Goal: Task Accomplishment & Management: Contribute content

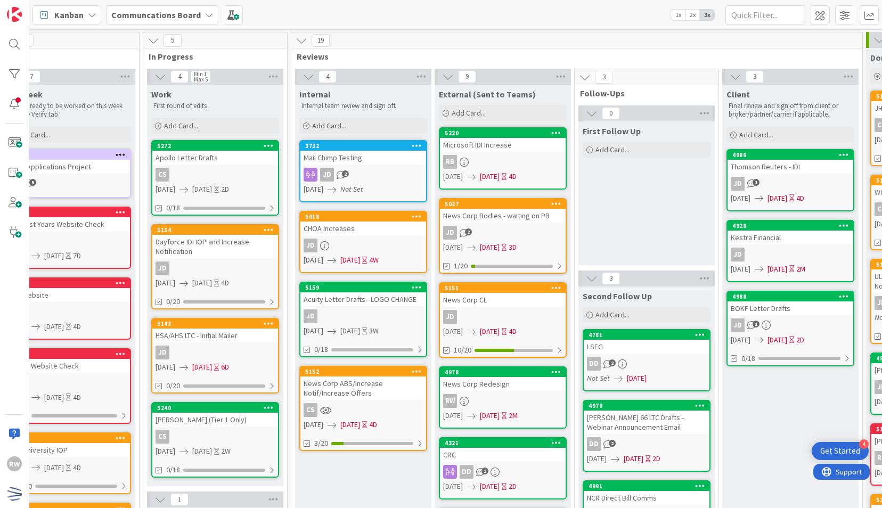
scroll to position [0, 317]
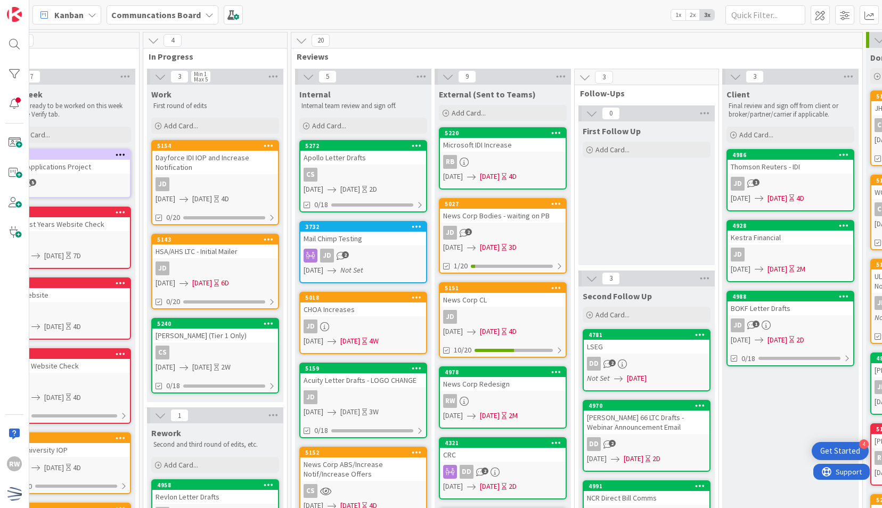
click at [356, 151] on div "Apollo Letter Drafts" at bounding box center [363, 158] width 126 height 14
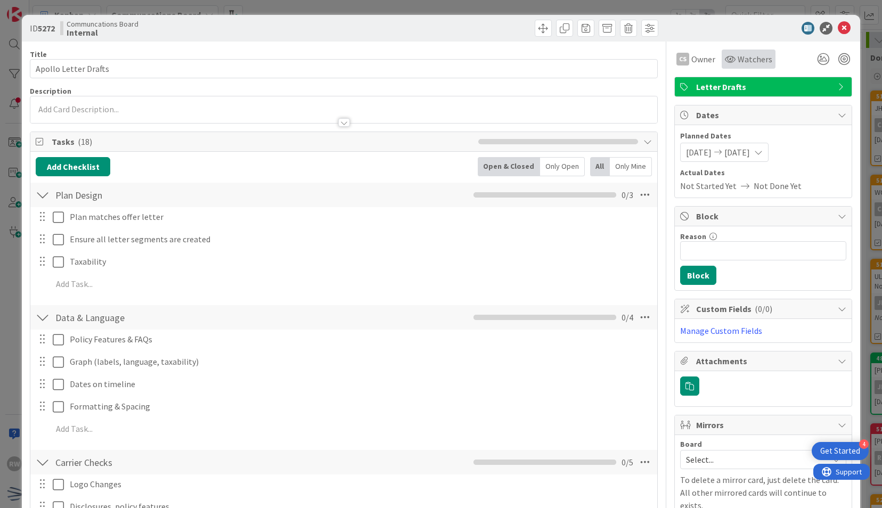
click at [738, 54] on span "Watchers" at bounding box center [755, 59] width 35 height 13
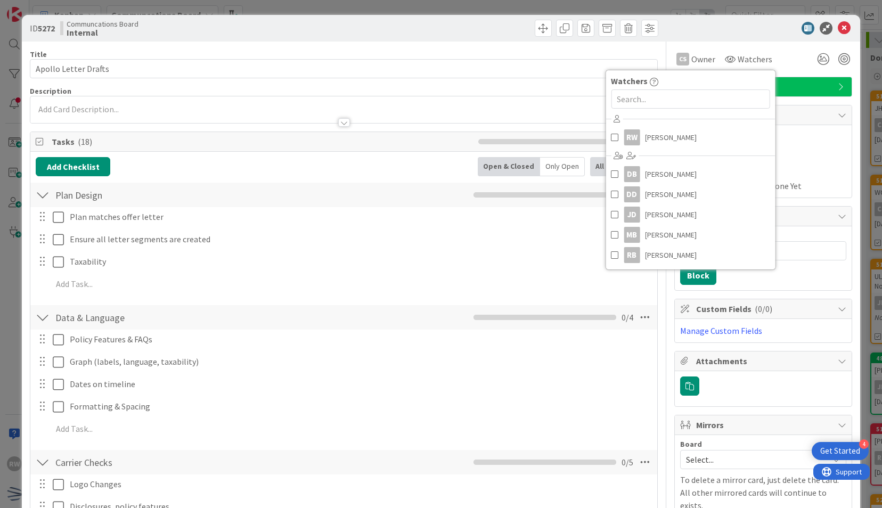
click at [724, 88] on div at bounding box center [690, 98] width 169 height 23
click at [681, 252] on link "RB Raul Bobadilla" at bounding box center [690, 255] width 169 height 20
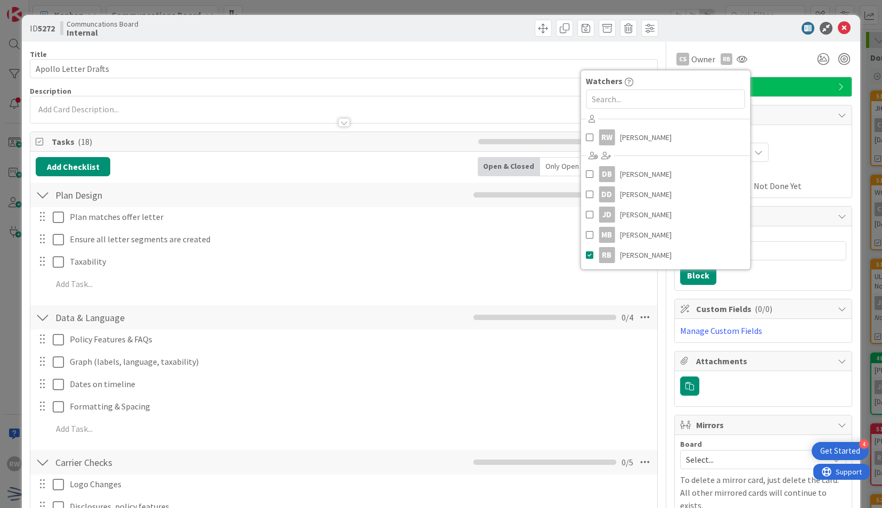
click at [746, 30] on div at bounding box center [758, 28] width 189 height 13
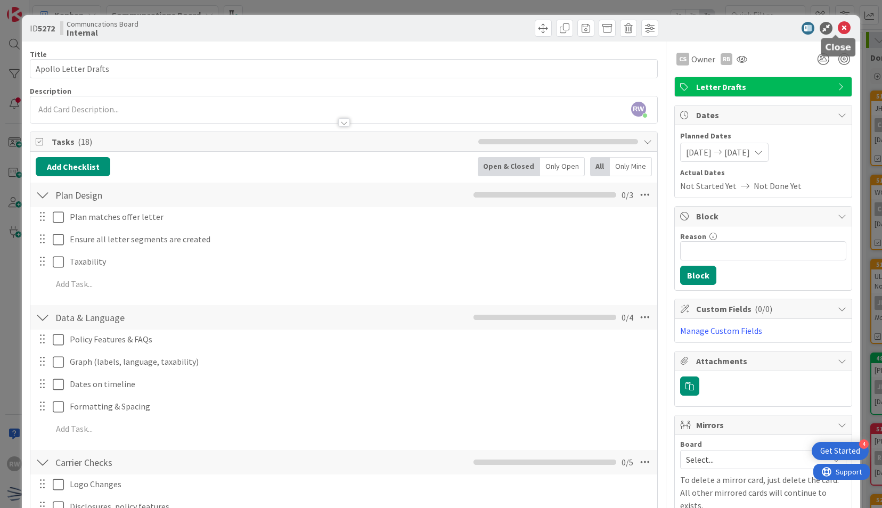
click at [838, 25] on icon at bounding box center [844, 28] width 13 height 13
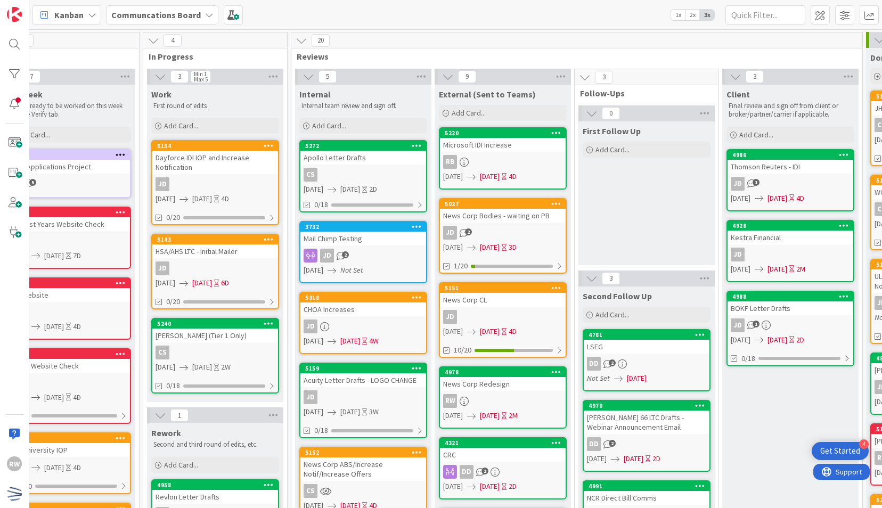
click at [362, 153] on div "Apollo Letter Drafts" at bounding box center [363, 158] width 126 height 14
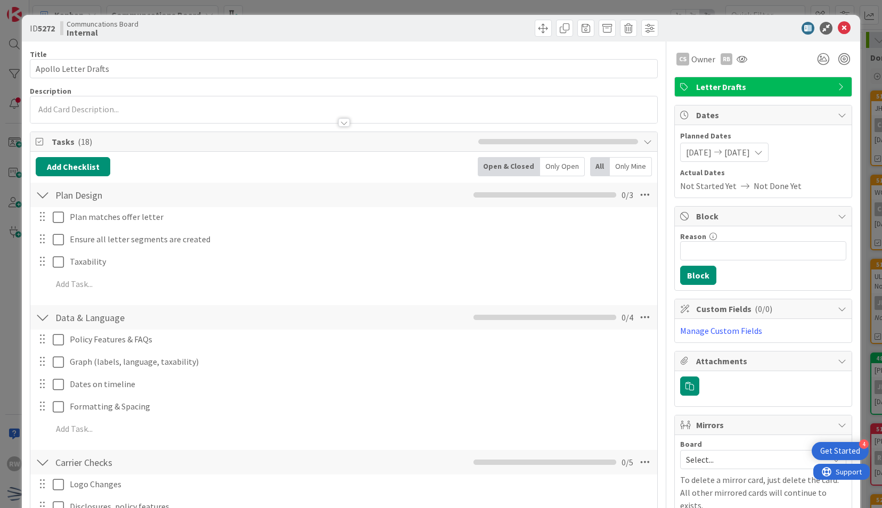
click at [846, 26] on div "ID 5272 Communcations Board Internal" at bounding box center [441, 28] width 838 height 27
click at [839, 26] on icon at bounding box center [844, 28] width 13 height 13
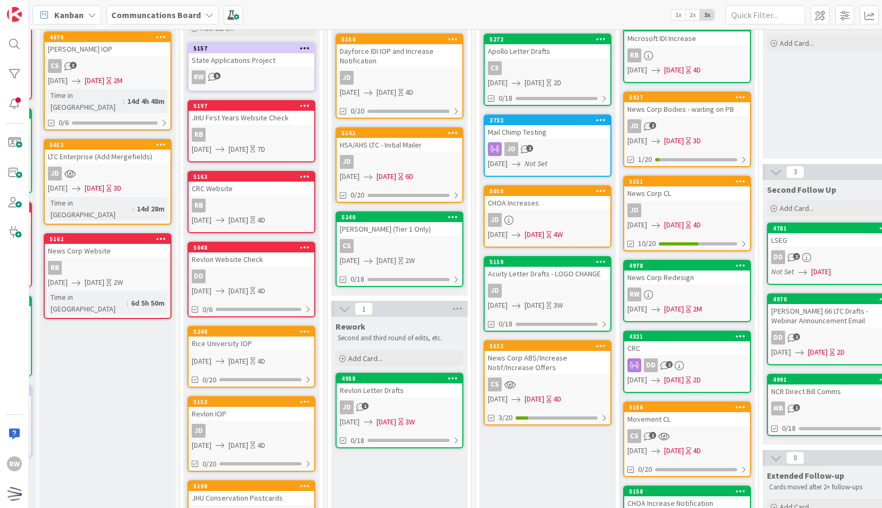
scroll to position [107, 137]
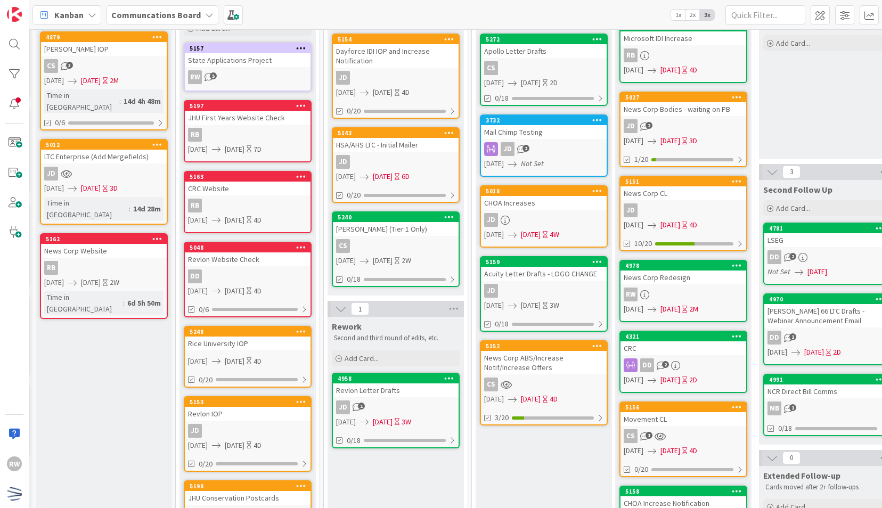
click at [434, 401] on div "JD 1" at bounding box center [396, 408] width 126 height 14
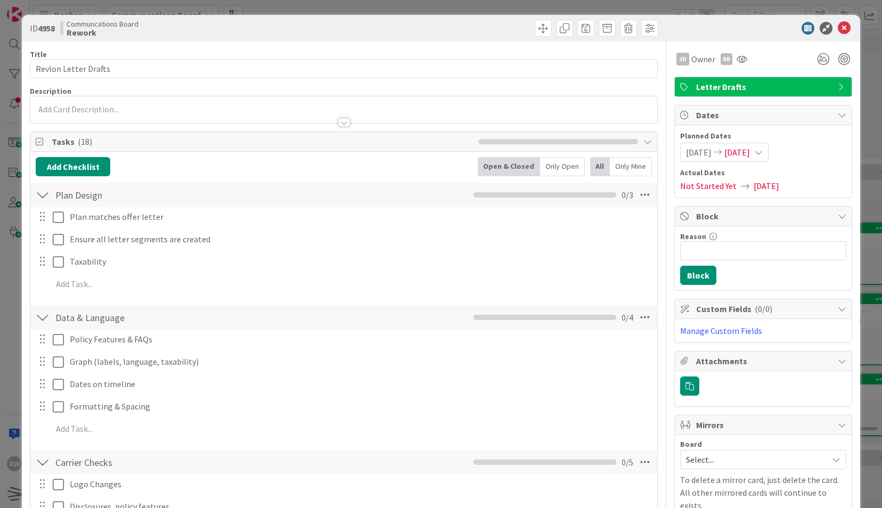
click at [702, 154] on span "[DATE]" at bounding box center [699, 152] width 26 height 13
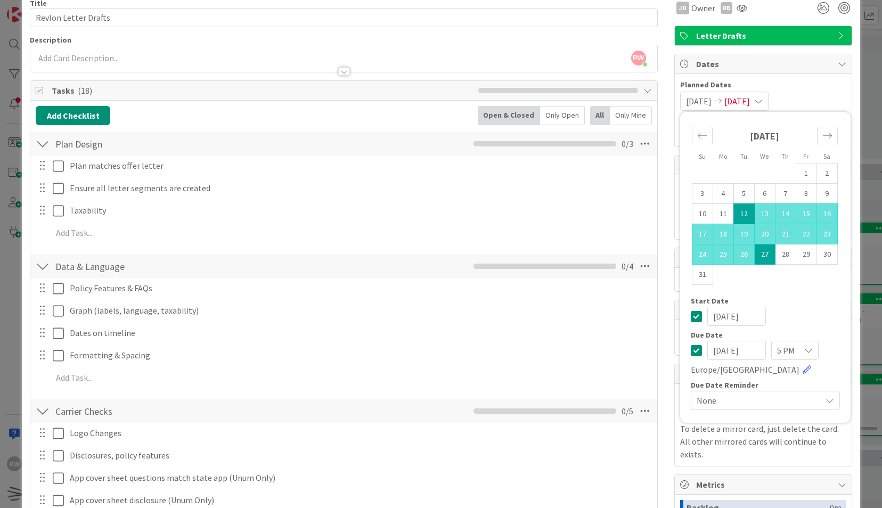
scroll to position [53, 0]
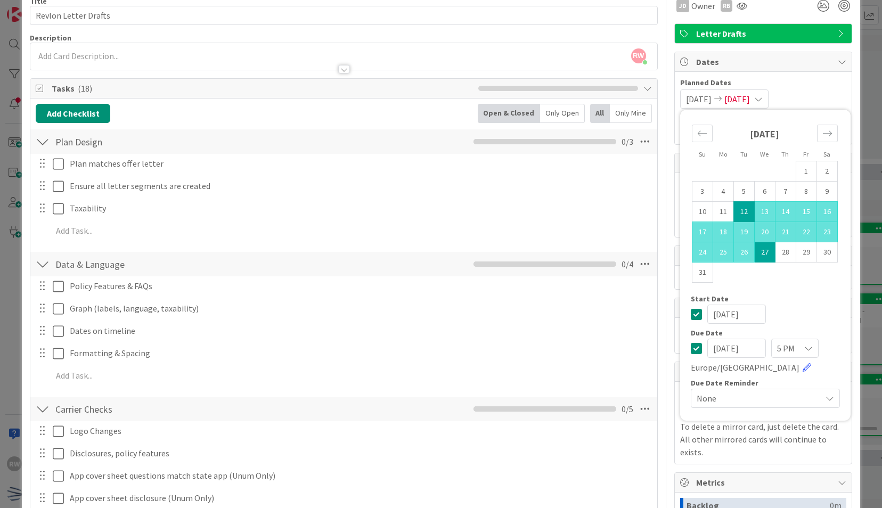
click at [739, 206] on td "12" at bounding box center [743, 212] width 21 height 20
click at [822, 133] on icon "Move forward to switch to the next month." at bounding box center [826, 132] width 9 height 5
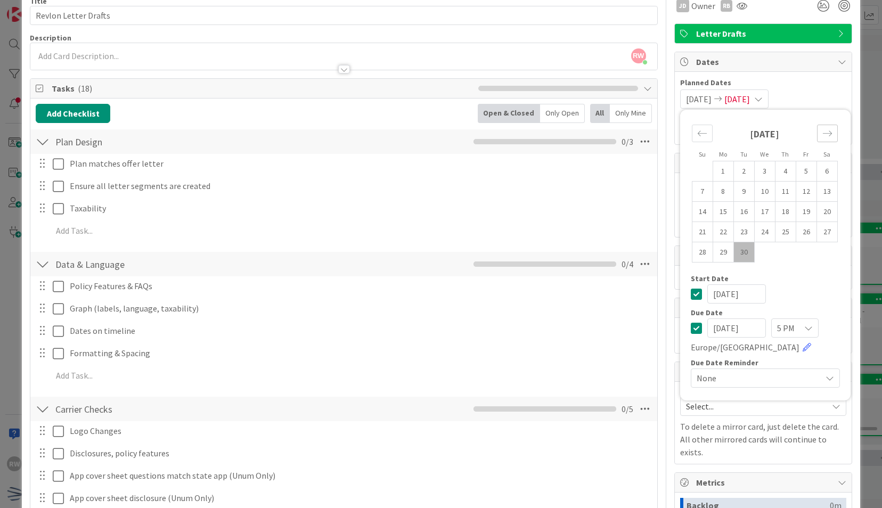
click at [823, 132] on icon "Move forward to switch to the next month." at bounding box center [826, 132] width 9 height 5
click at [719, 193] on td "6" at bounding box center [723, 192] width 21 height 20
type input "[DATE]"
click at [815, 82] on span "Planned Dates" at bounding box center [763, 82] width 166 height 11
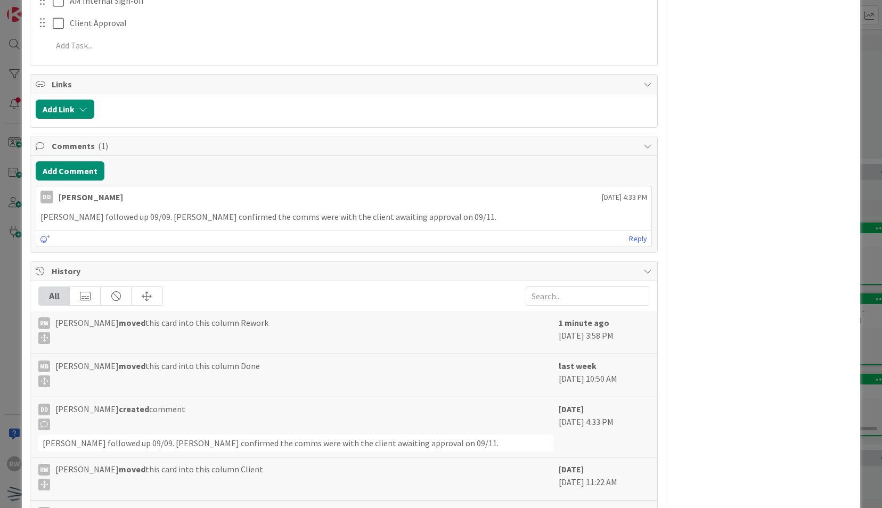
scroll to position [799, 0]
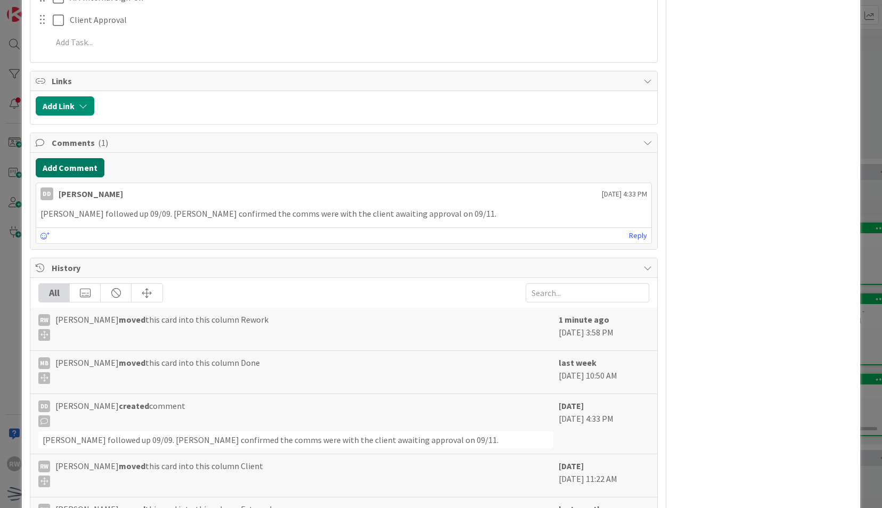
click at [83, 158] on button "Add Comment" at bounding box center [70, 167] width 69 height 19
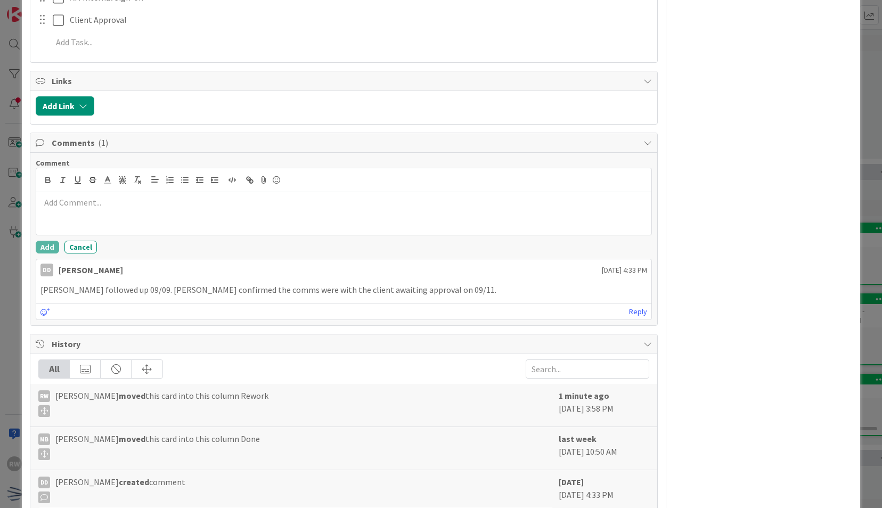
click at [93, 203] on p at bounding box center [343, 203] width 606 height 12
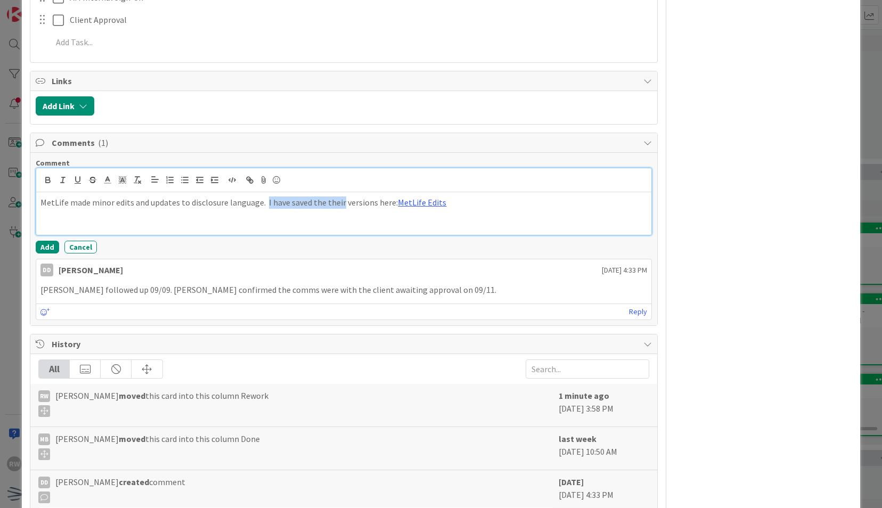
drag, startPoint x: 263, startPoint y: 200, endPoint x: 339, endPoint y: 196, distance: 76.8
click at [339, 197] on p "MetLife made minor edits and updates to disclosure language. I have saved the t…" at bounding box center [343, 203] width 606 height 12
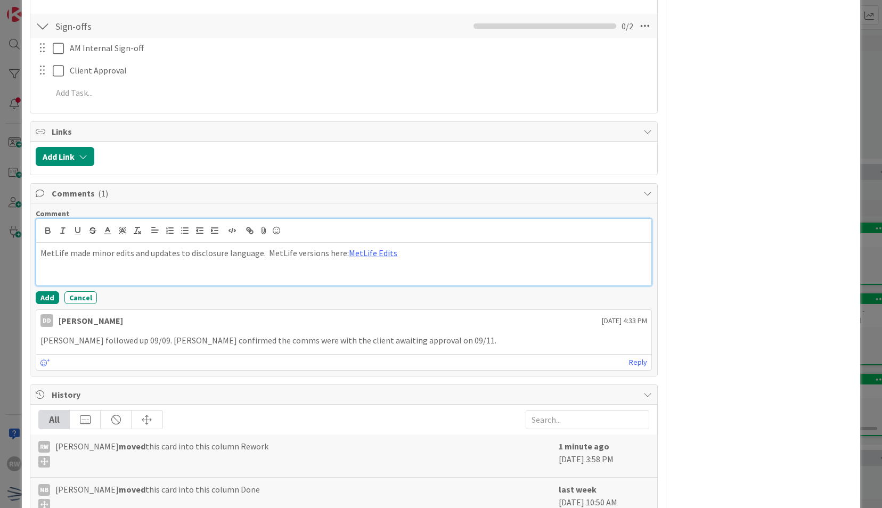
scroll to position [746, 0]
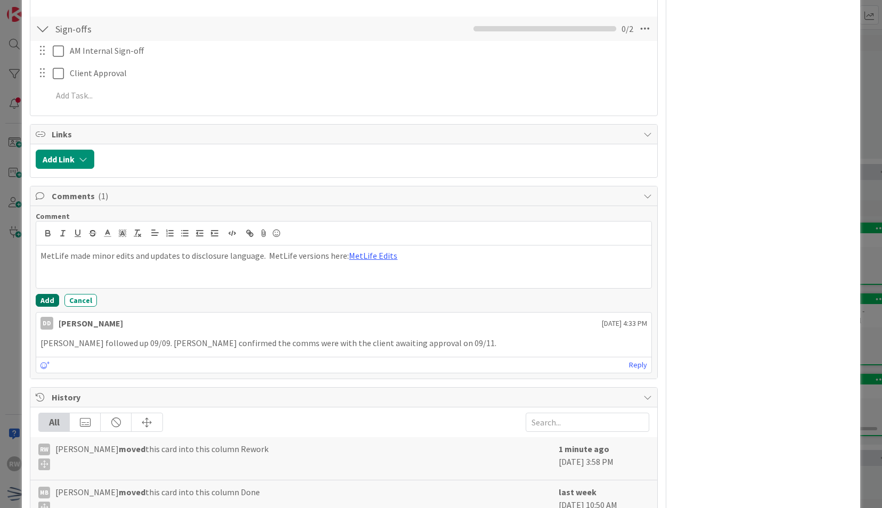
click at [50, 296] on button "Add" at bounding box center [47, 300] width 23 height 13
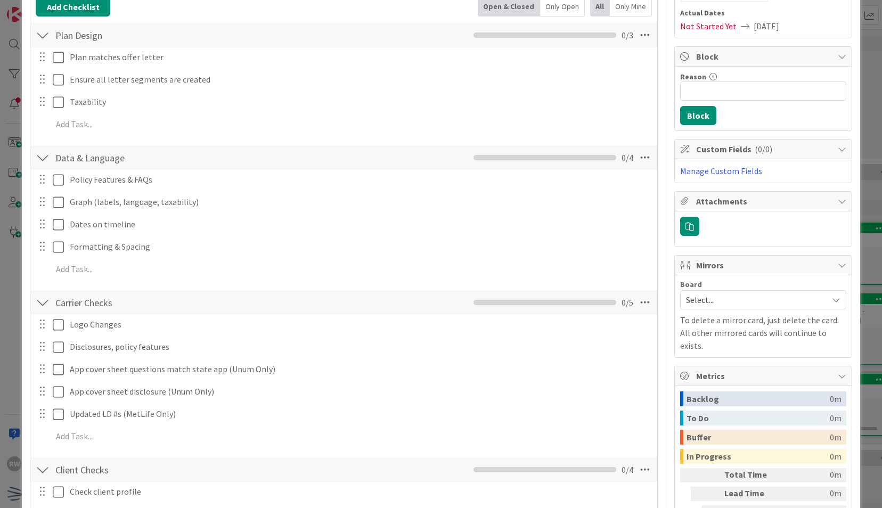
scroll to position [0, 0]
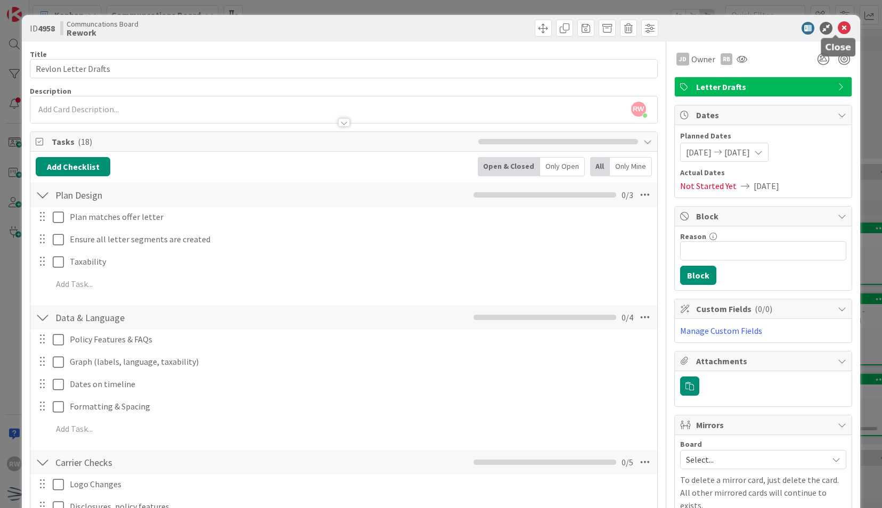
click at [838, 31] on icon at bounding box center [844, 28] width 13 height 13
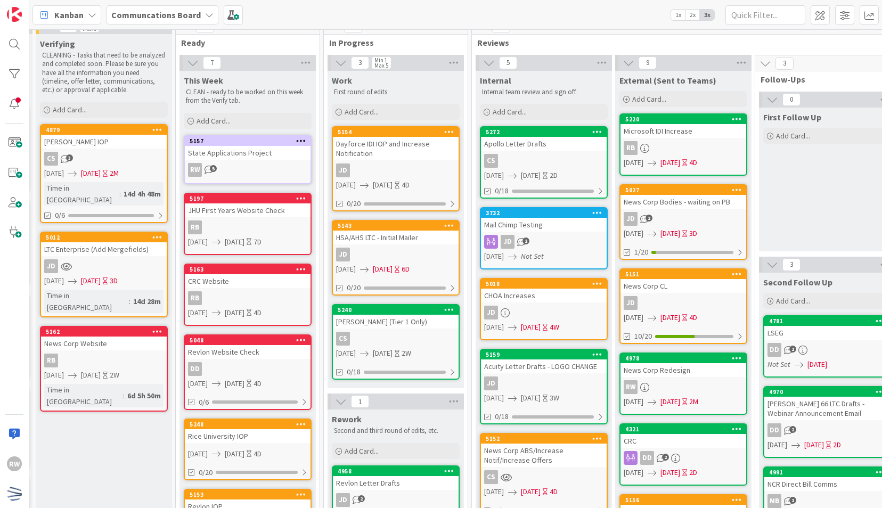
scroll to position [0, 137]
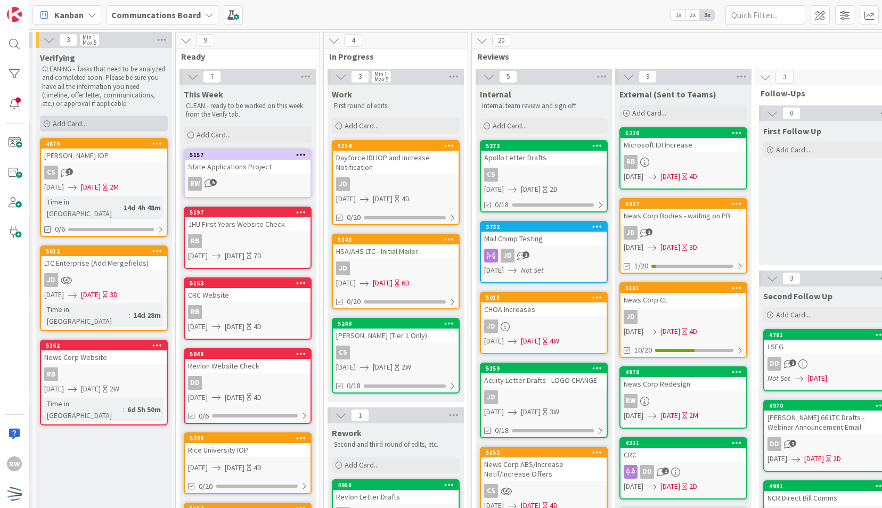
click at [119, 125] on div "Add Card..." at bounding box center [104, 124] width 128 height 16
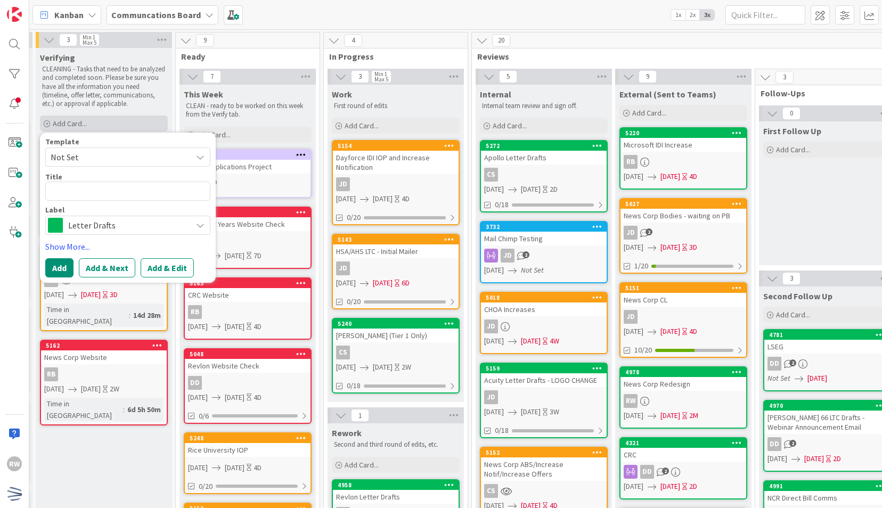
click at [121, 124] on div "Add Card..." at bounding box center [104, 124] width 128 height 16
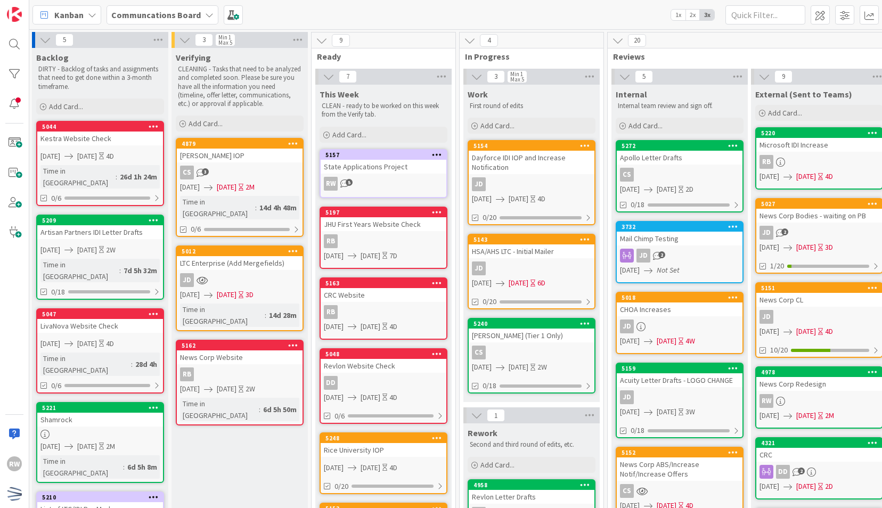
scroll to position [0, 0]
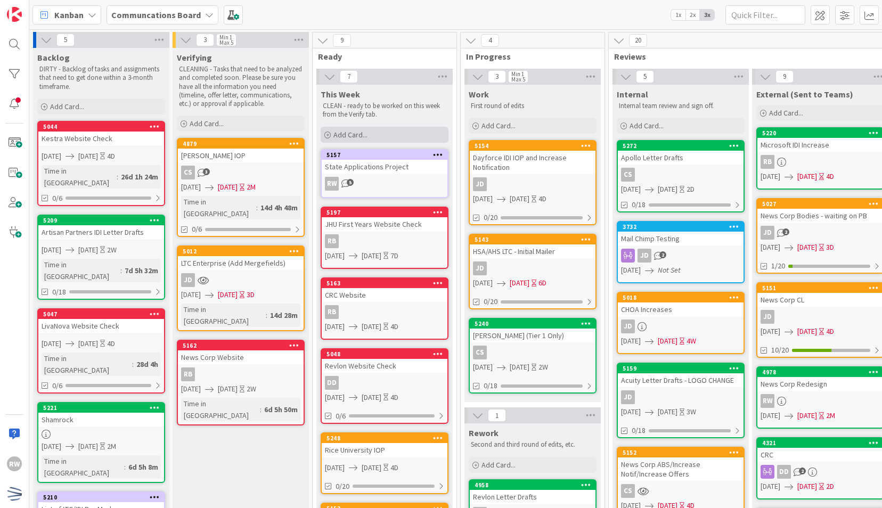
click at [380, 132] on div "Add Card..." at bounding box center [385, 135] width 128 height 16
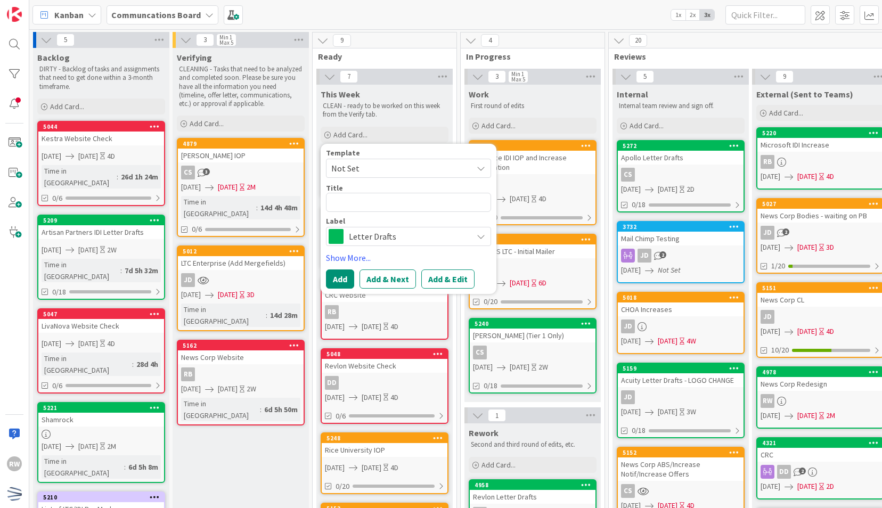
click at [380, 170] on span "Not Set" at bounding box center [397, 168] width 133 height 14
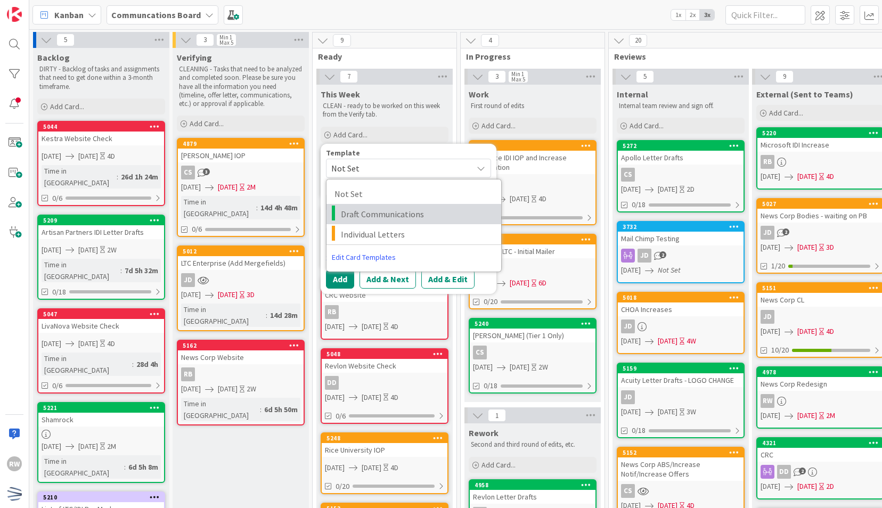
click at [381, 217] on span "Draft Communications" at bounding box center [417, 214] width 152 height 14
type textarea "x"
type textarea "Draft Communications"
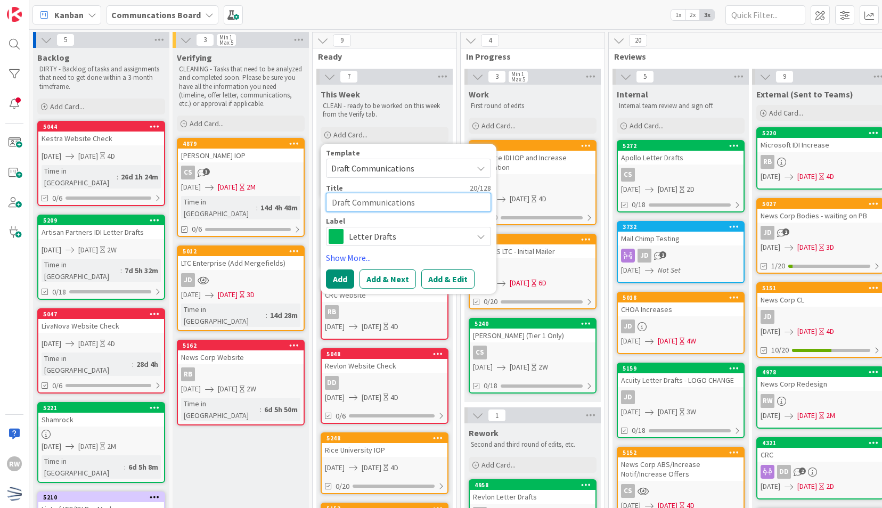
drag, startPoint x: 421, startPoint y: 204, endPoint x: 230, endPoint y: 195, distance: 190.9
click at [230, 195] on div "5 Backlog DIRTY - Backlog of tasks and assignments that need to get done within…" at bounding box center [704, 475] width 1347 height 887
type textarea "x"
type textarea "A"
type textarea "x"
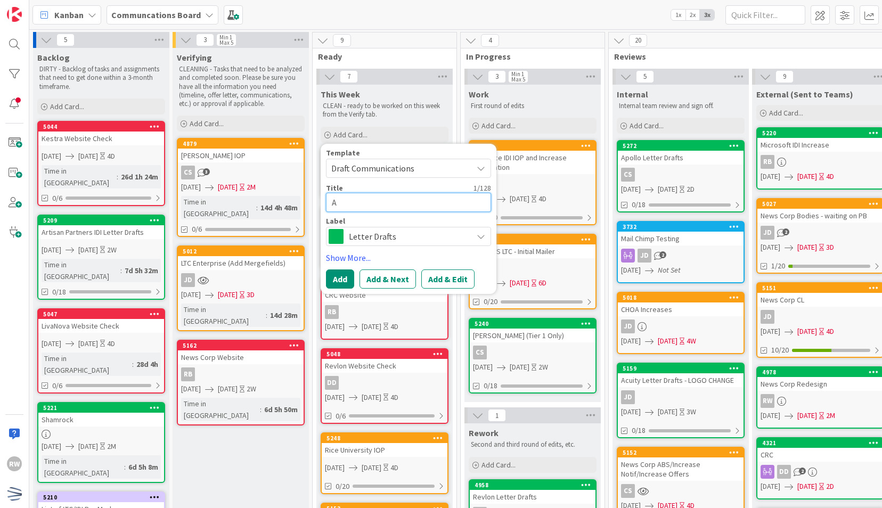
type textarea "An"
type textarea "x"
type textarea "Ank"
type textarea "x"
type textarea "Anku"
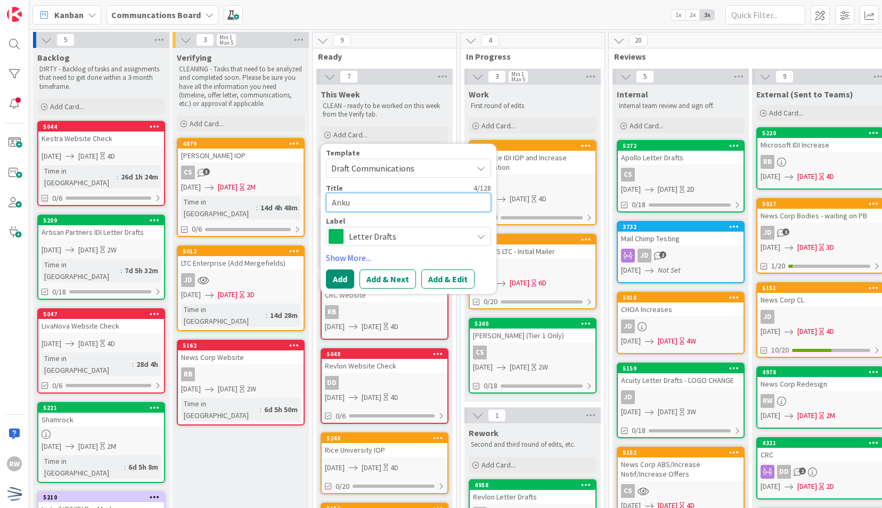
type textarea "x"
type textarea "Ankur"
type textarea "x"
type textarea "Ankura"
type textarea "x"
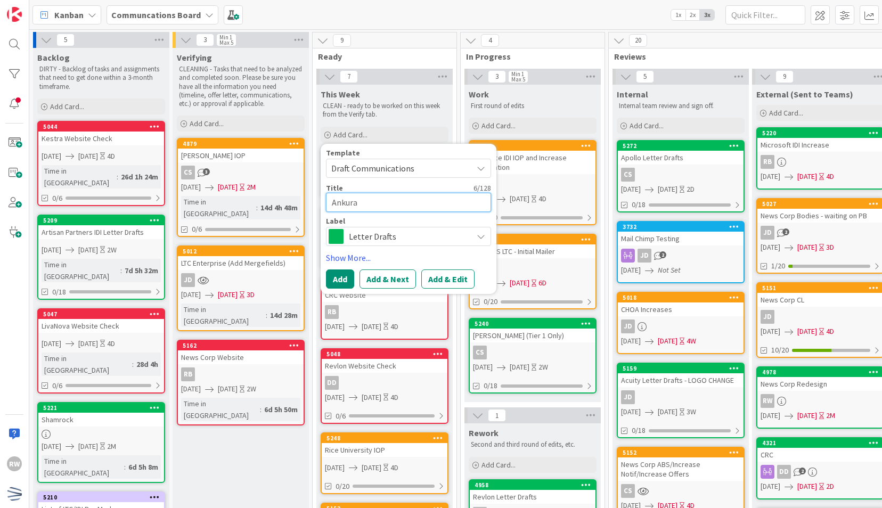
type textarea "Ankura"
type textarea "x"
type textarea "Ankura LT"
type textarea "x"
type textarea "Ankura LTC"
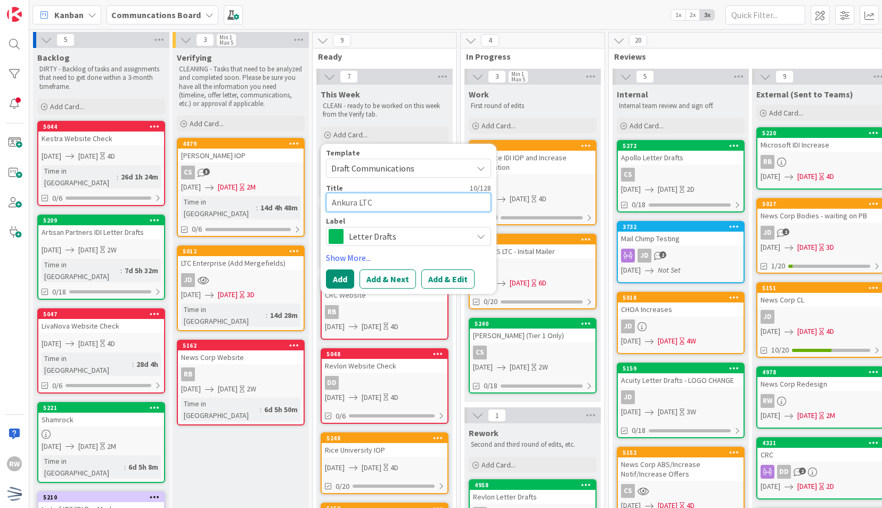
type textarea "x"
type textarea "Ankura LTC"
type textarea "x"
type textarea "Ankura LTC L"
type textarea "x"
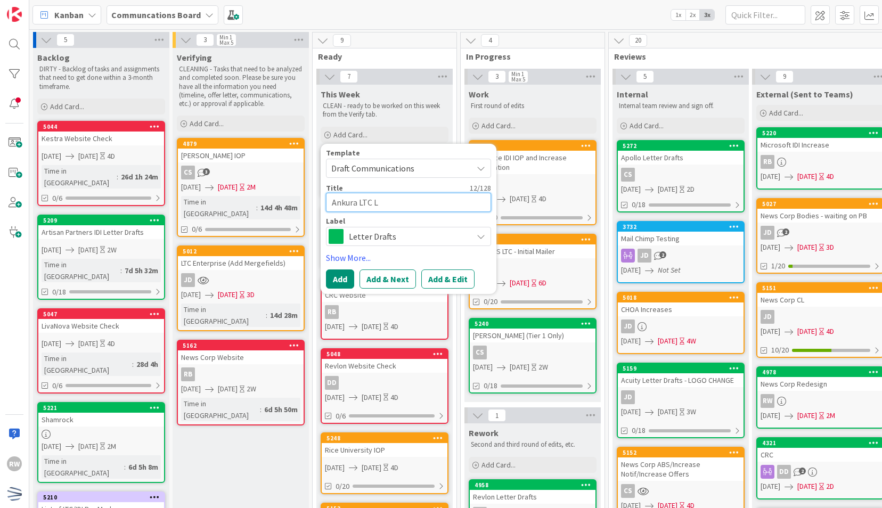
type textarea "Ankura LTC Le"
type textarea "x"
type textarea "Ankura LTC [PERSON_NAME]"
type textarea "x"
type textarea "Ankura LTC Lett"
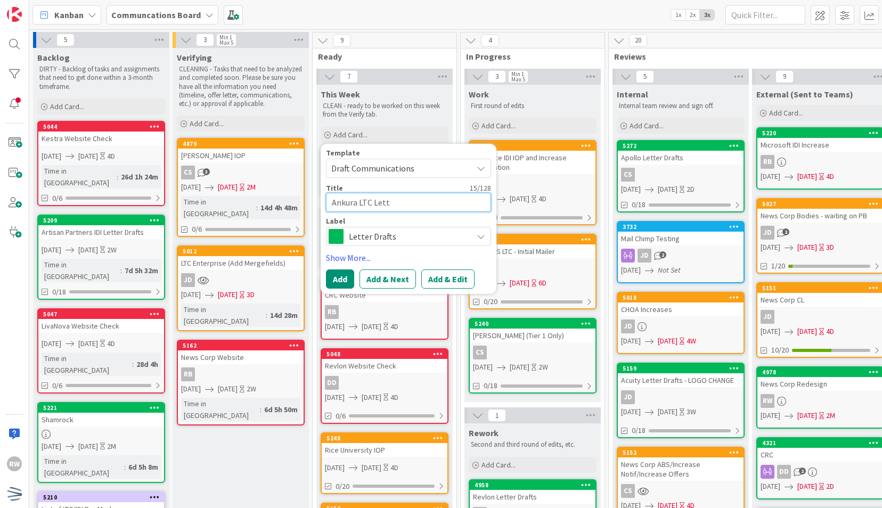
type textarea "x"
type textarea "Ankura LTC Lette"
type textarea "x"
type textarea "Ankura LTC Letter"
type textarea "x"
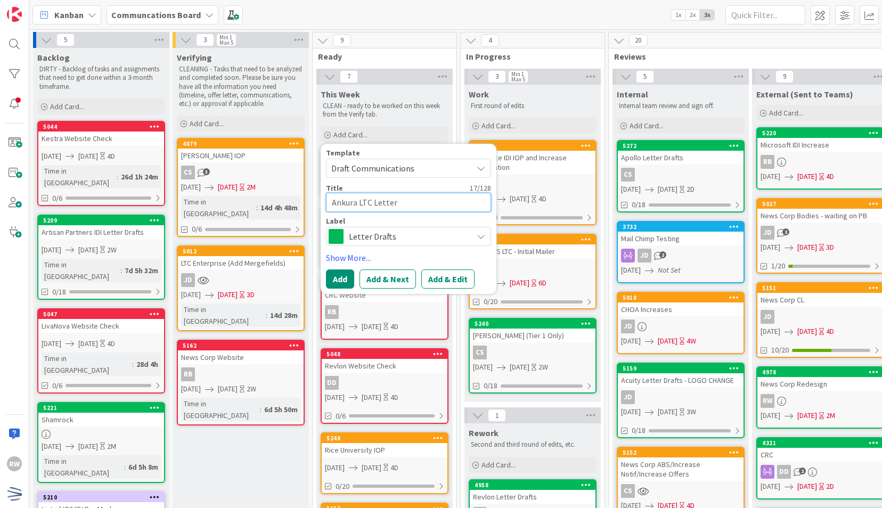
type textarea "Ankura LTC Letter"
type textarea "x"
type textarea "Ankura LTC Letter D"
type textarea "x"
type textarea "Ankura LTC Letter Dr"
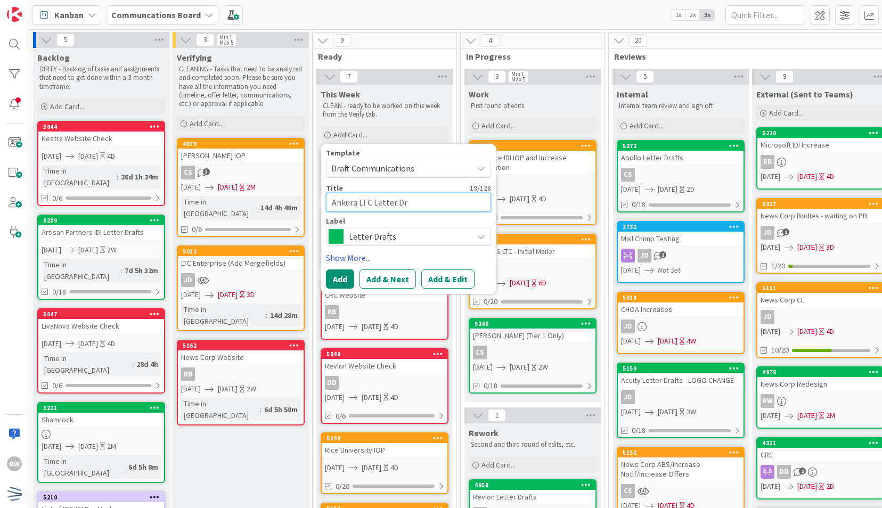
type textarea "x"
type textarea "Ankura LTC Letter Dra"
type textarea "x"
type textarea "Ankura LTC Letter Draf"
type textarea "x"
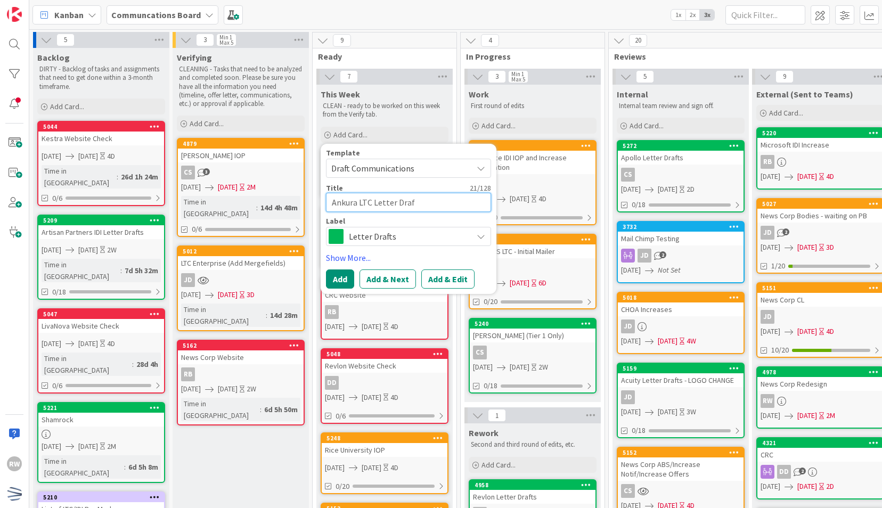
type textarea "Ankura LTC Letter Draft"
type textarea "x"
type textarea "Ankura LTC Letter Drafts"
click at [349, 254] on link "Show More..." at bounding box center [408, 257] width 165 height 13
type textarea "x"
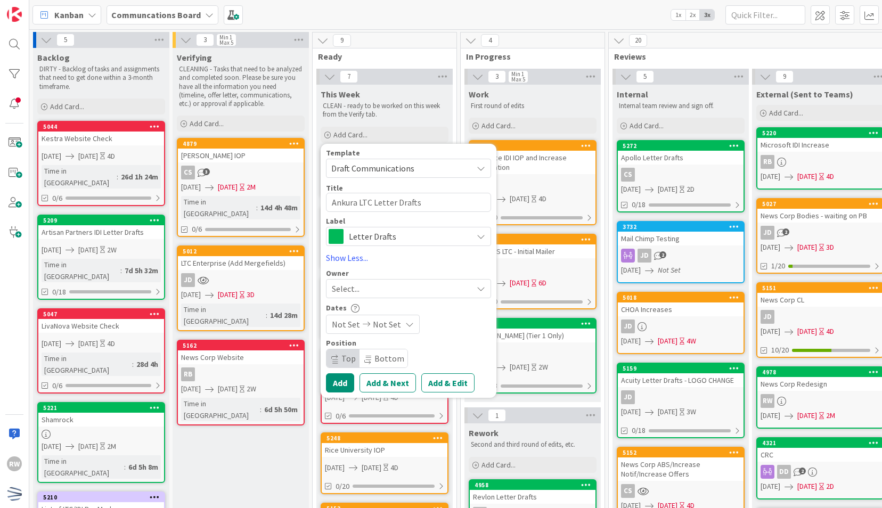
click at [405, 284] on div "Select..." at bounding box center [402, 288] width 141 height 13
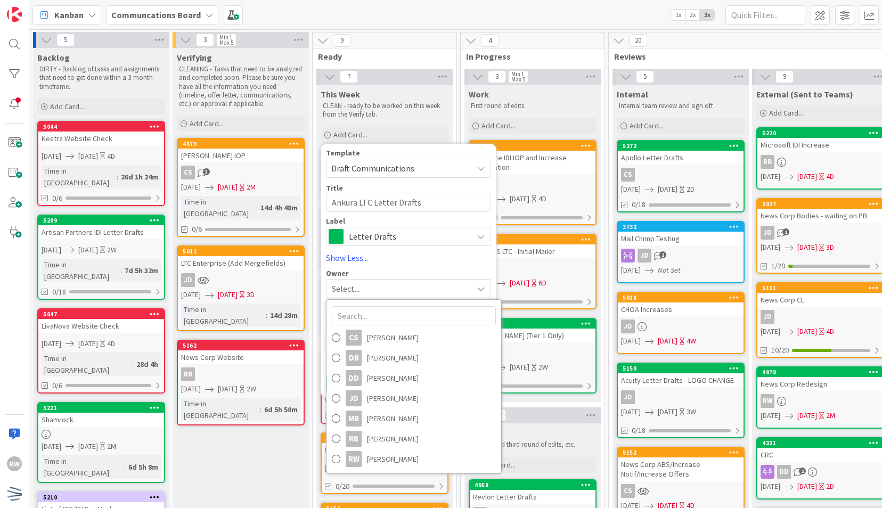
click at [405, 284] on div "Select..." at bounding box center [402, 288] width 141 height 13
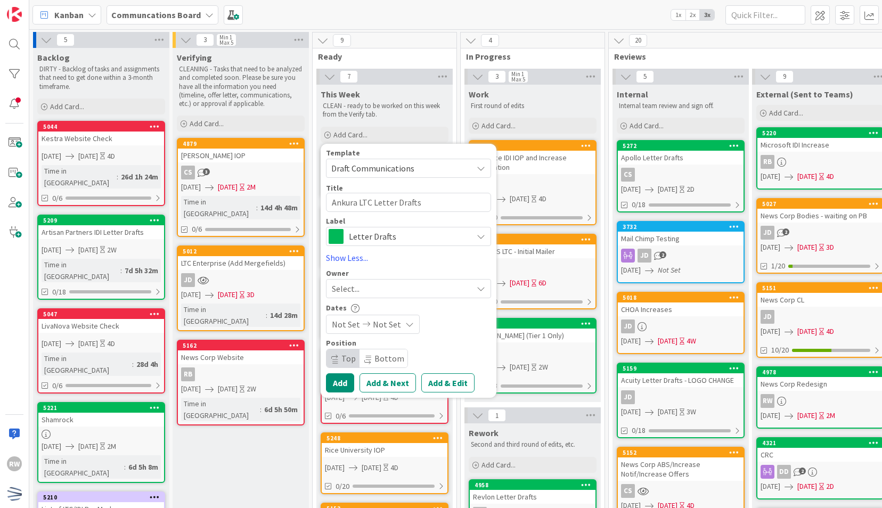
click at [345, 323] on span "Not Set" at bounding box center [346, 324] width 28 height 13
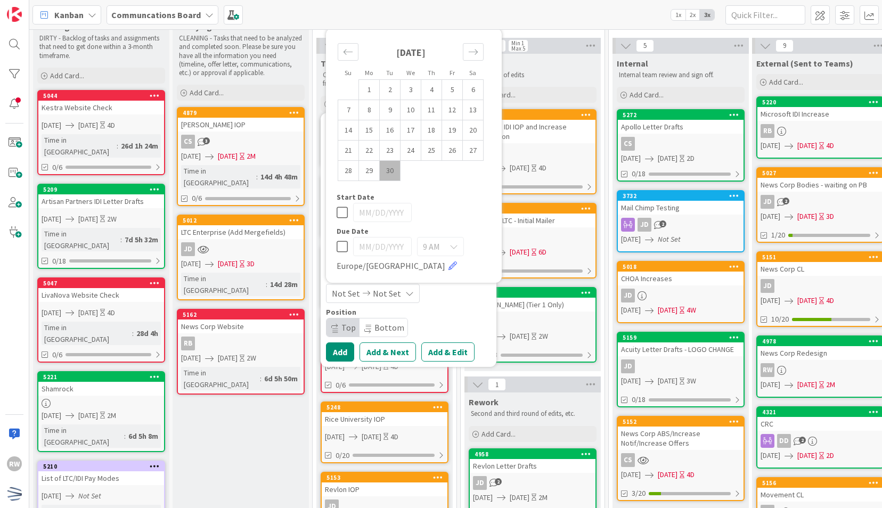
scroll to position [53, 0]
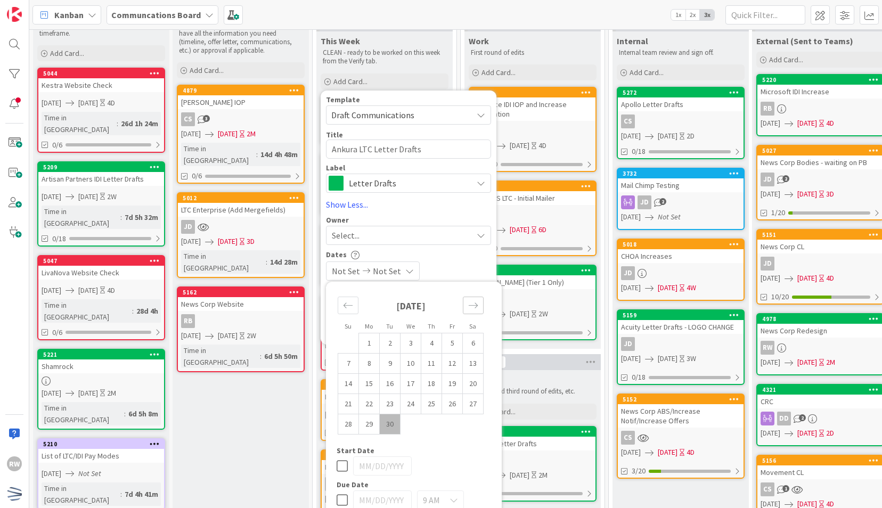
click at [477, 309] on icon "Move forward to switch to the next month." at bounding box center [473, 305] width 10 height 10
click at [415, 344] on td "1" at bounding box center [411, 343] width 21 height 20
type input "[DATE]"
type textarea "x"
click at [388, 363] on td "7" at bounding box center [390, 363] width 21 height 20
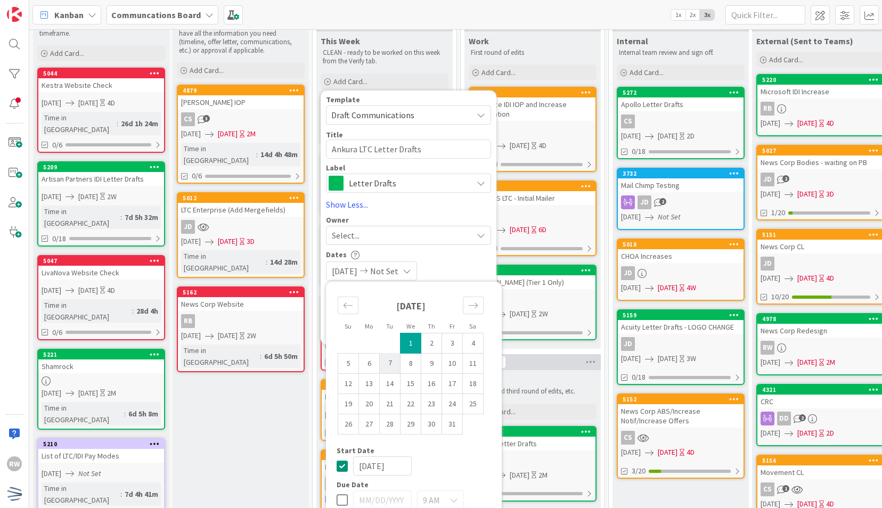
type input "[DATE]"
type textarea "x"
click at [466, 259] on div "Dates [DATE] [DATE] Su Mo Tu We Th Fr Sa [DATE] 1 2 3 4 5 6 7 8 9 10 11 12 13 1…" at bounding box center [408, 265] width 165 height 30
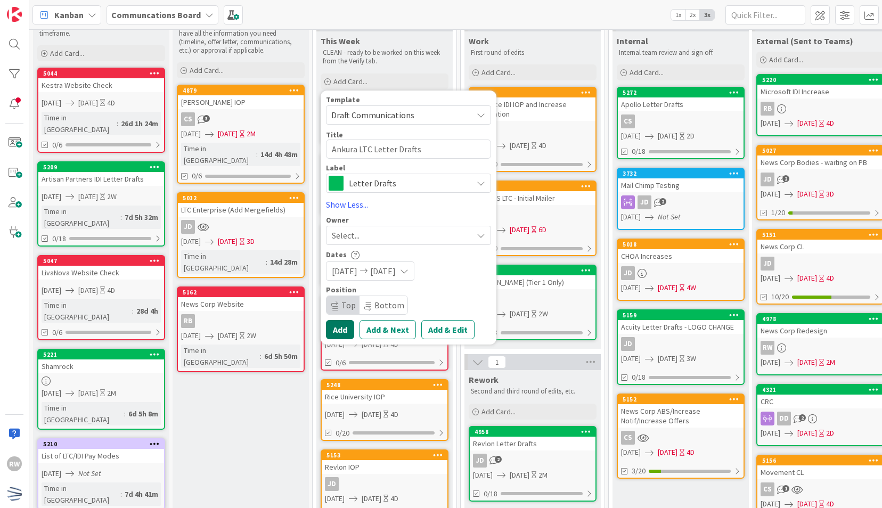
click at [337, 334] on button "Add" at bounding box center [340, 329] width 28 height 19
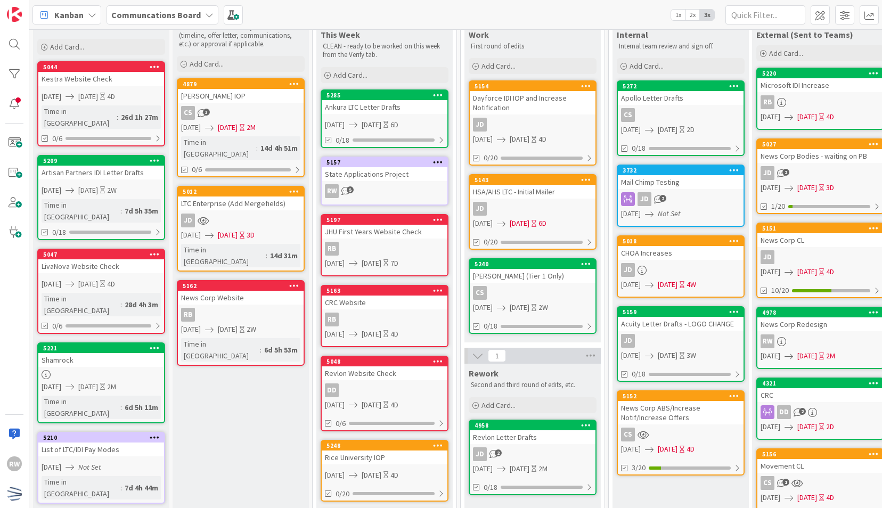
scroll to position [0, 0]
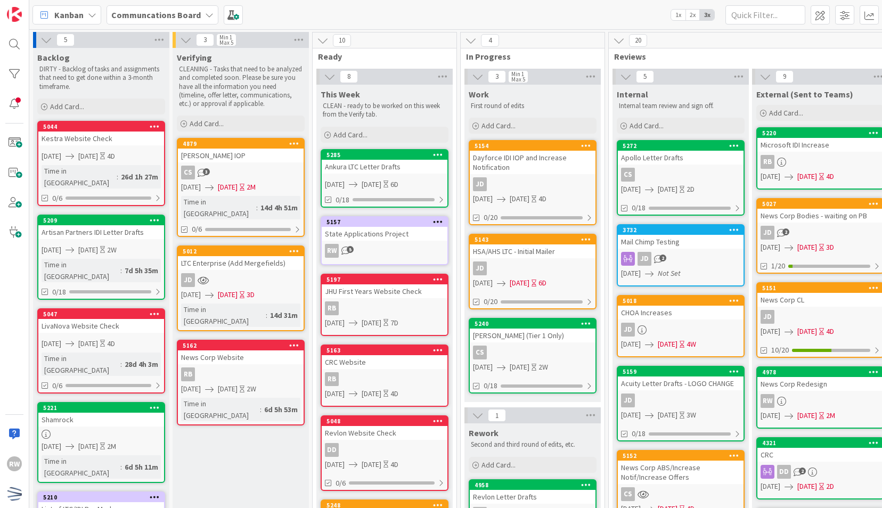
click at [409, 165] on div "Ankura LTC Letter Drafts" at bounding box center [385, 167] width 126 height 14
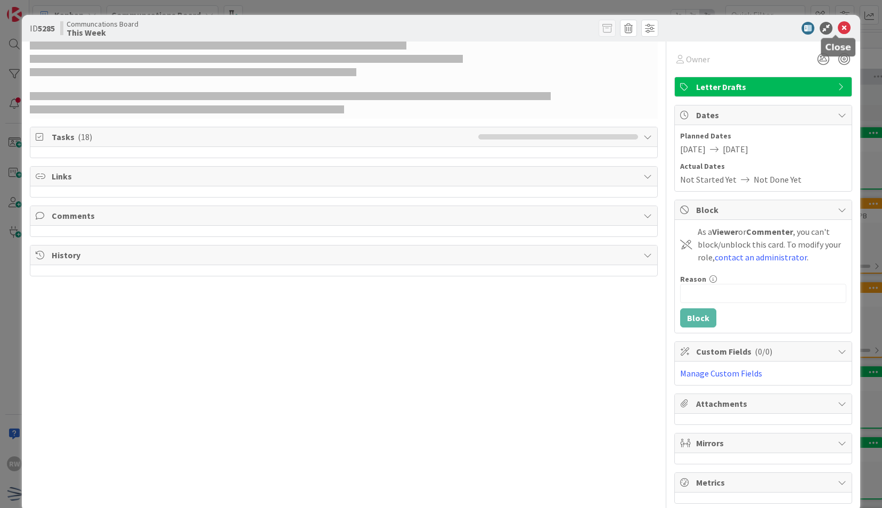
click at [842, 23] on icon at bounding box center [844, 28] width 13 height 13
